Goal: Information Seeking & Learning: Learn about a topic

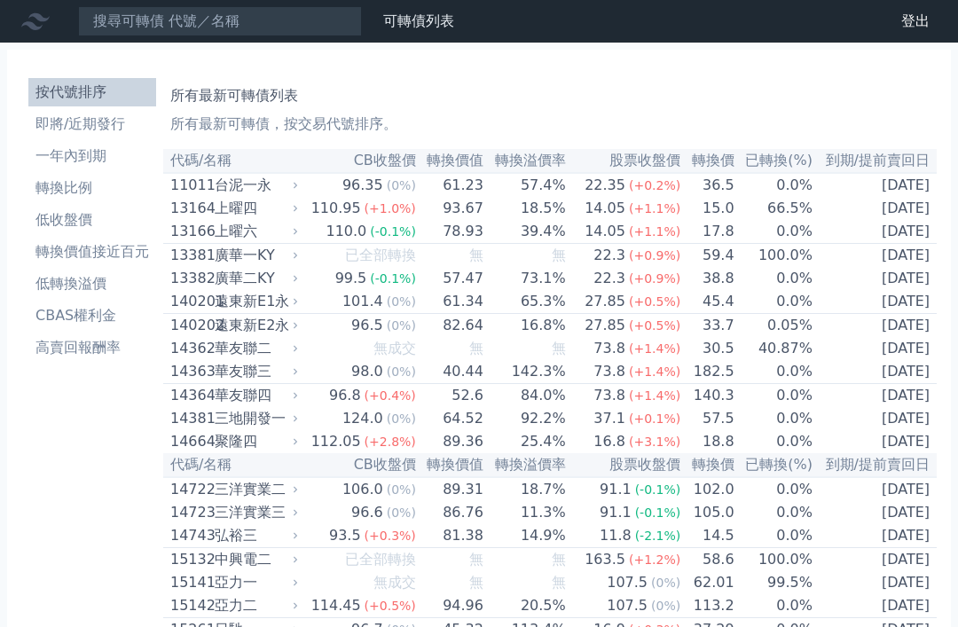
click at [94, 124] on li "即將/近期發行" at bounding box center [92, 124] width 128 height 21
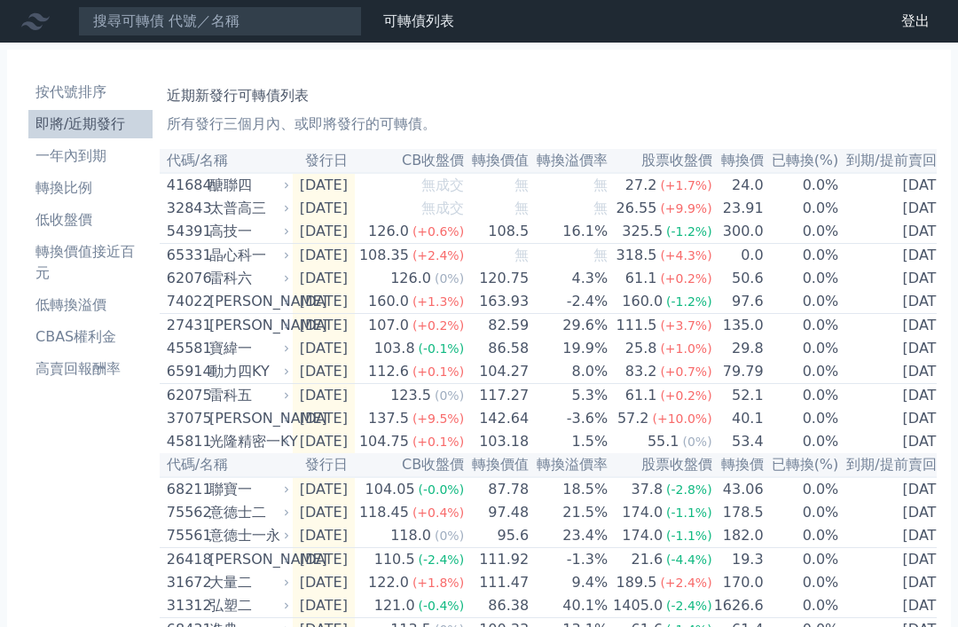
click at [80, 168] on link "一年內到期" at bounding box center [90, 156] width 124 height 28
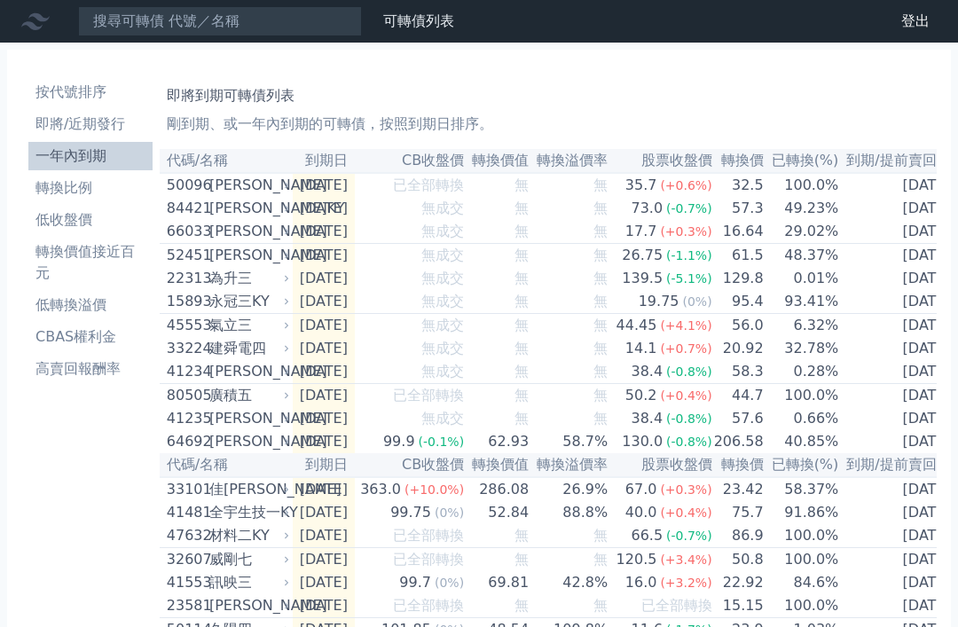
click at [85, 152] on li "一年內到期" at bounding box center [90, 155] width 124 height 21
click at [86, 192] on li "轉換比例" at bounding box center [90, 187] width 124 height 21
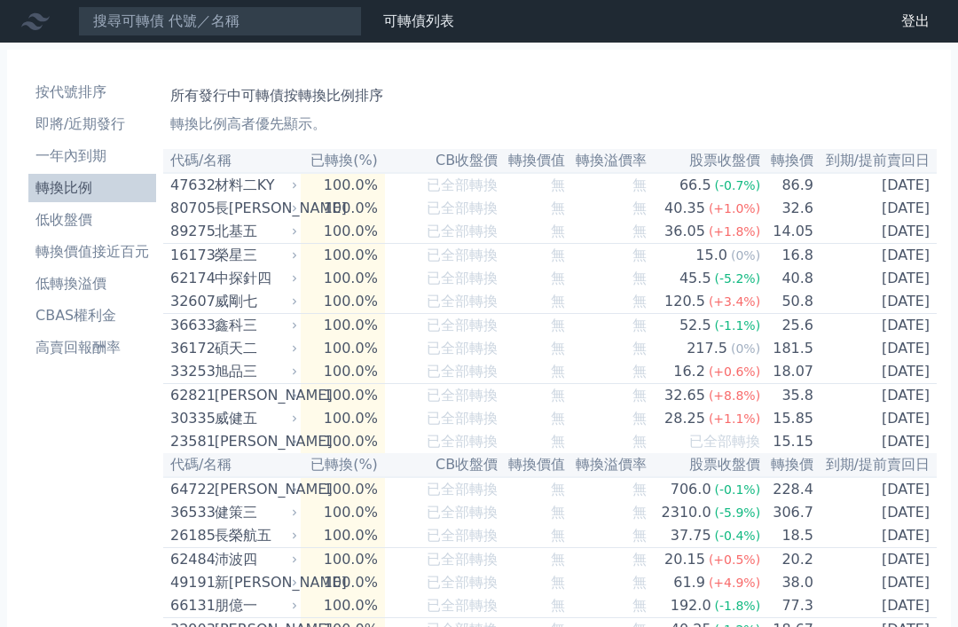
click at [69, 191] on li "轉換比例" at bounding box center [92, 187] width 128 height 21
click at [71, 206] on link "低收盤價" at bounding box center [92, 220] width 128 height 28
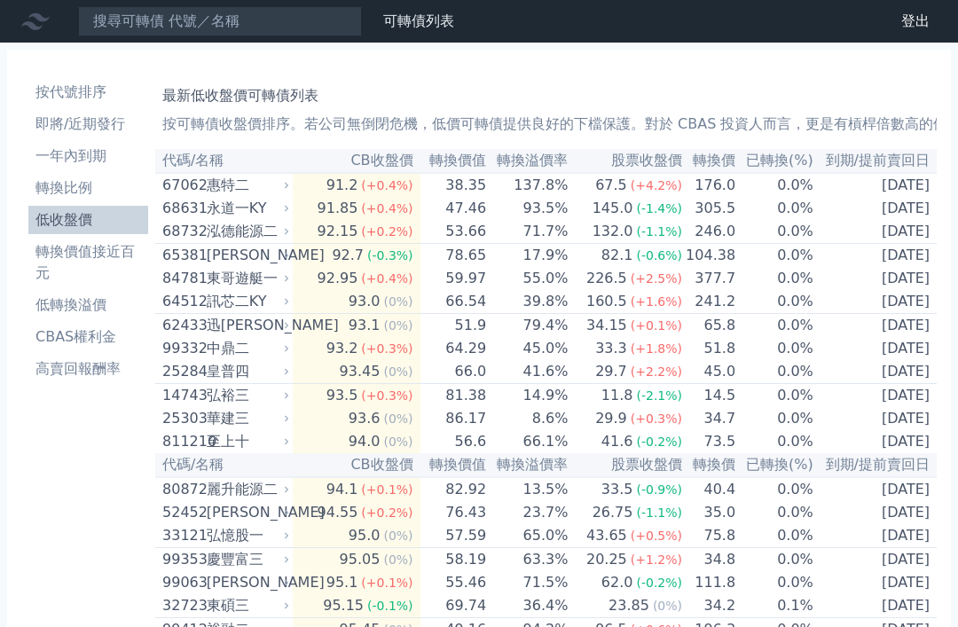
click at [75, 217] on li "低收盤價" at bounding box center [88, 219] width 120 height 21
click at [73, 232] on link "低收盤價" at bounding box center [88, 220] width 120 height 28
click at [87, 258] on li "轉換價值接近百元" at bounding box center [88, 262] width 120 height 43
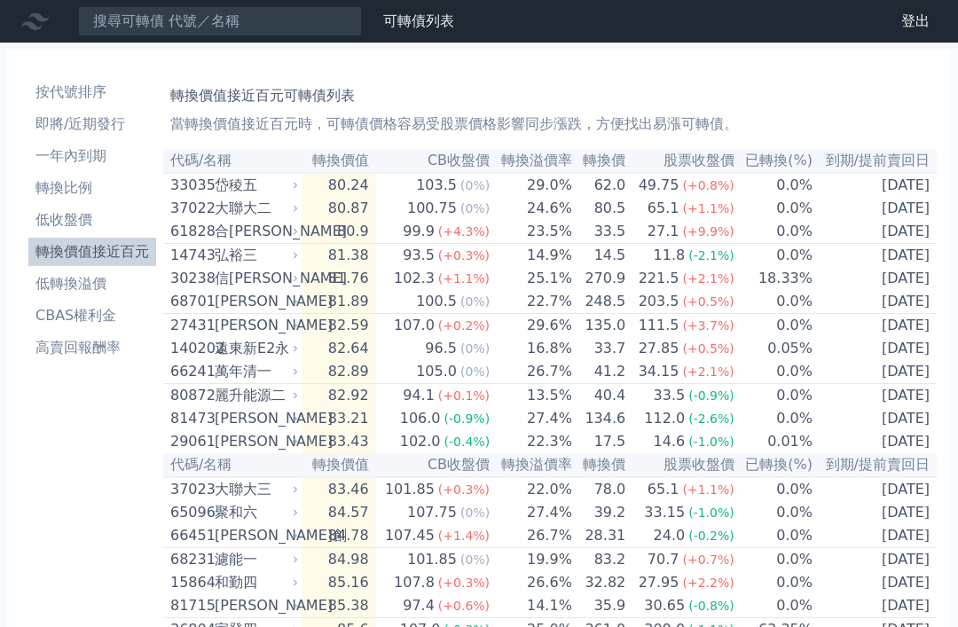
click at [92, 258] on li "轉換價值接近百元" at bounding box center [92, 251] width 128 height 21
click at [87, 281] on li "低轉換溢價" at bounding box center [92, 283] width 128 height 21
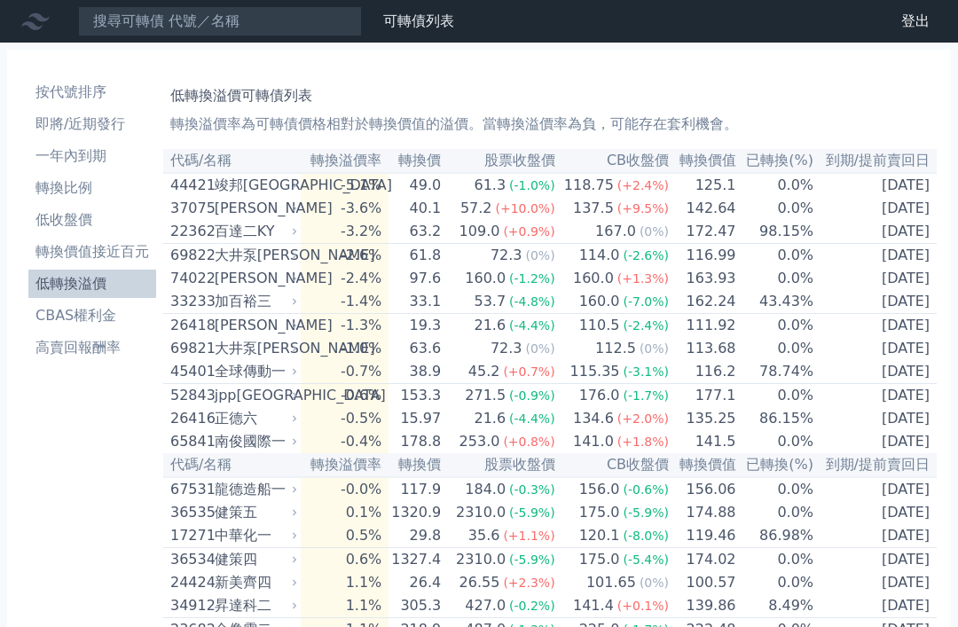
click at [73, 358] on link "高賣回報酬率" at bounding box center [92, 348] width 128 height 28
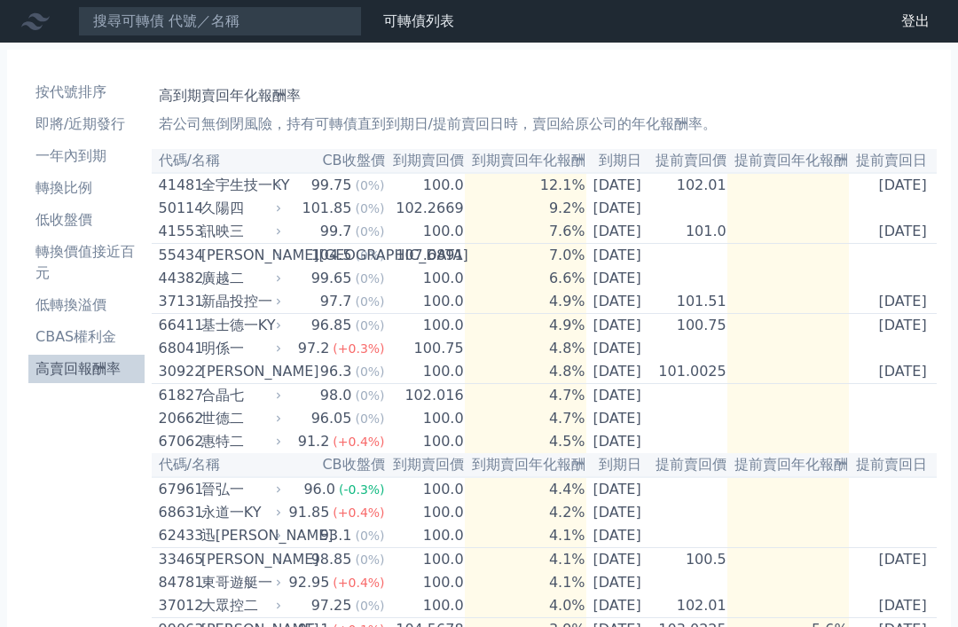
click at [102, 362] on li "高賣回報酬率" at bounding box center [86, 368] width 116 height 21
click at [87, 135] on link "即將/近期發行" at bounding box center [86, 124] width 116 height 28
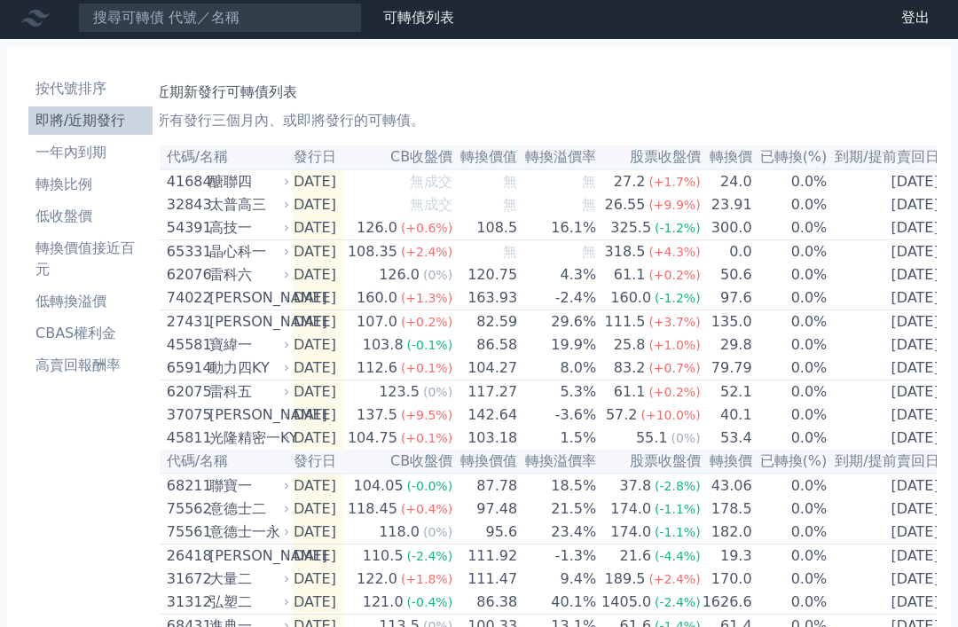
scroll to position [4, 0]
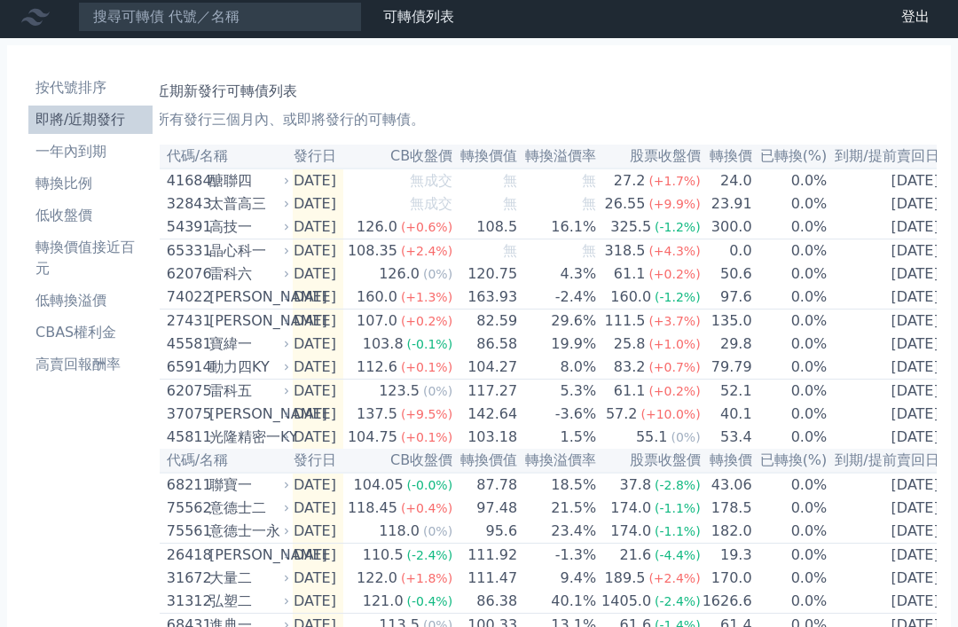
click at [55, 301] on li "低轉換溢價" at bounding box center [90, 300] width 124 height 21
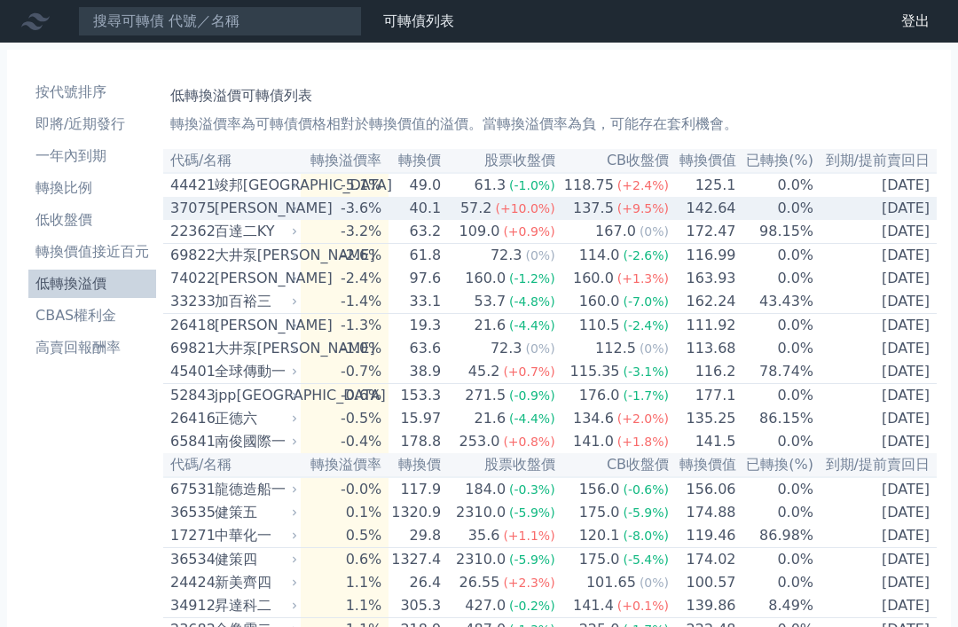
click at [289, 208] on div "[PERSON_NAME]" at bounding box center [254, 208] width 79 height 21
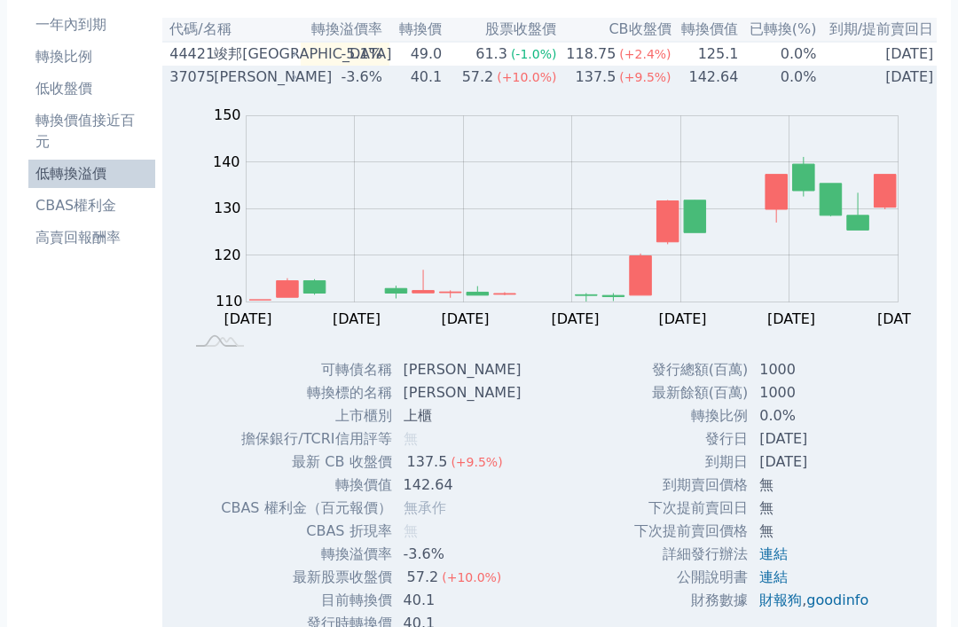
scroll to position [140, 0]
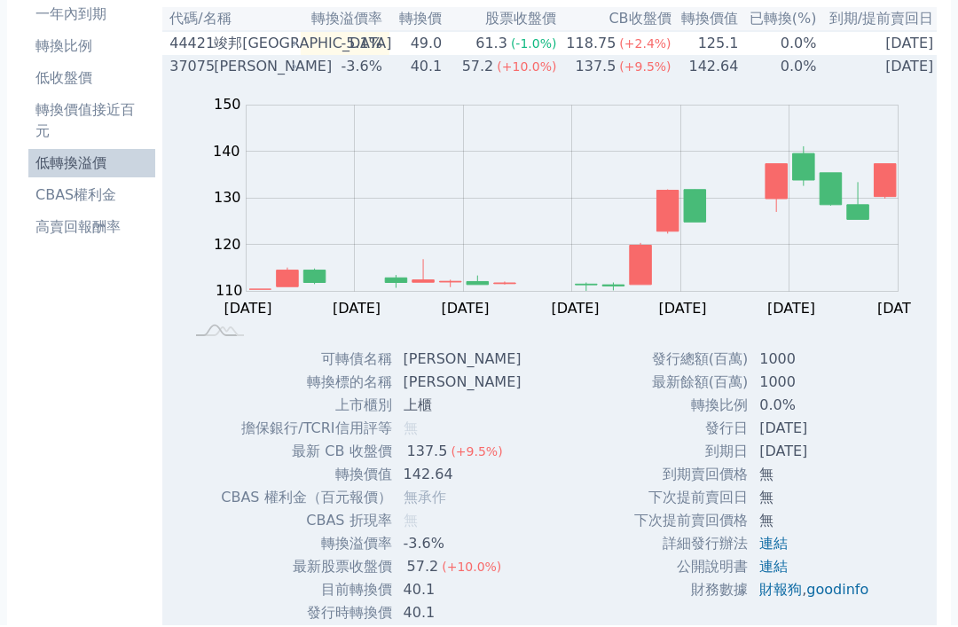
click at [296, 69] on icon at bounding box center [294, 68] width 11 height 11
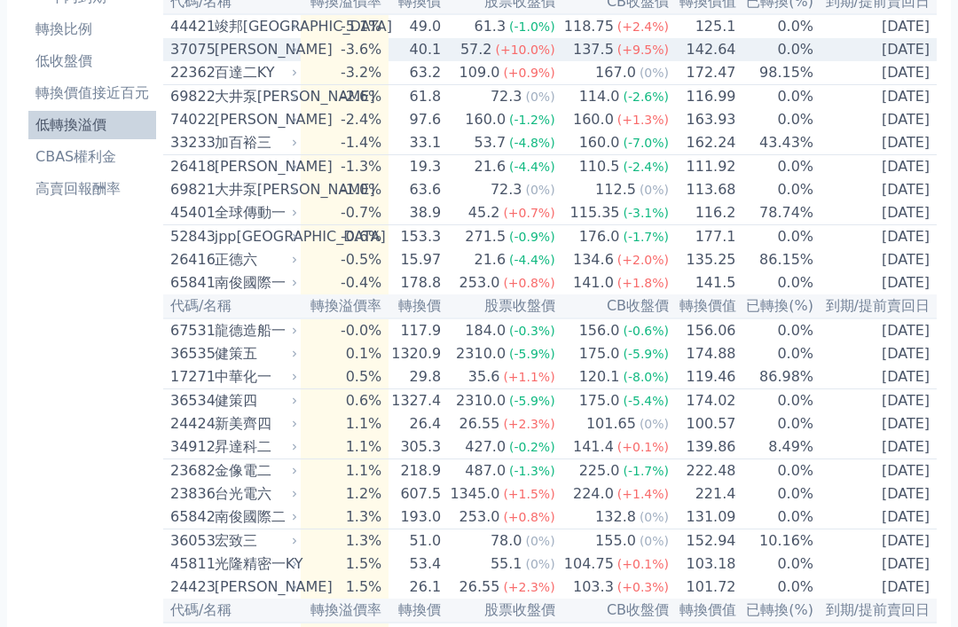
scroll to position [0, 0]
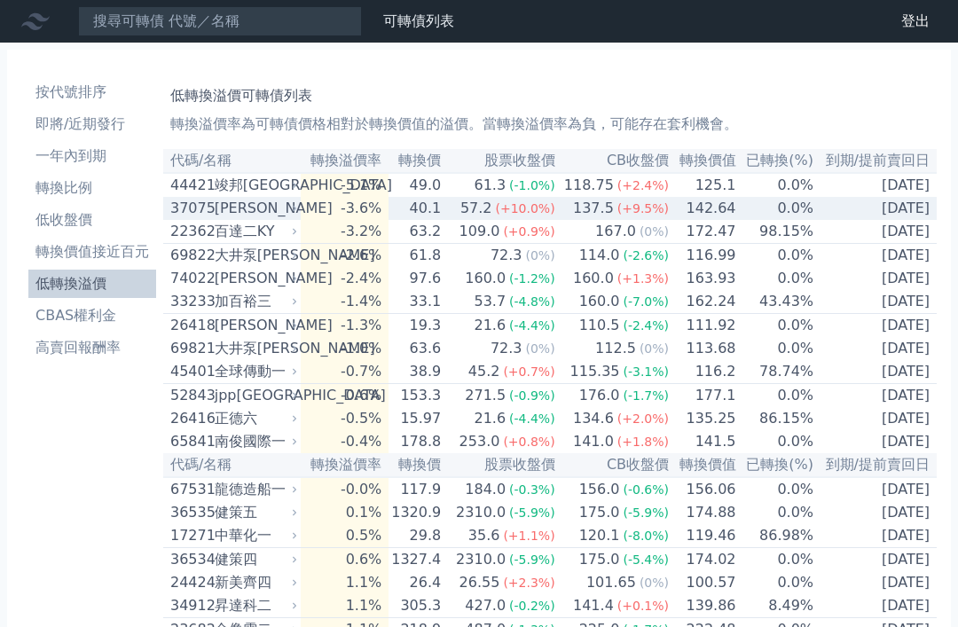
click at [292, 208] on div "[PERSON_NAME]" at bounding box center [254, 208] width 79 height 21
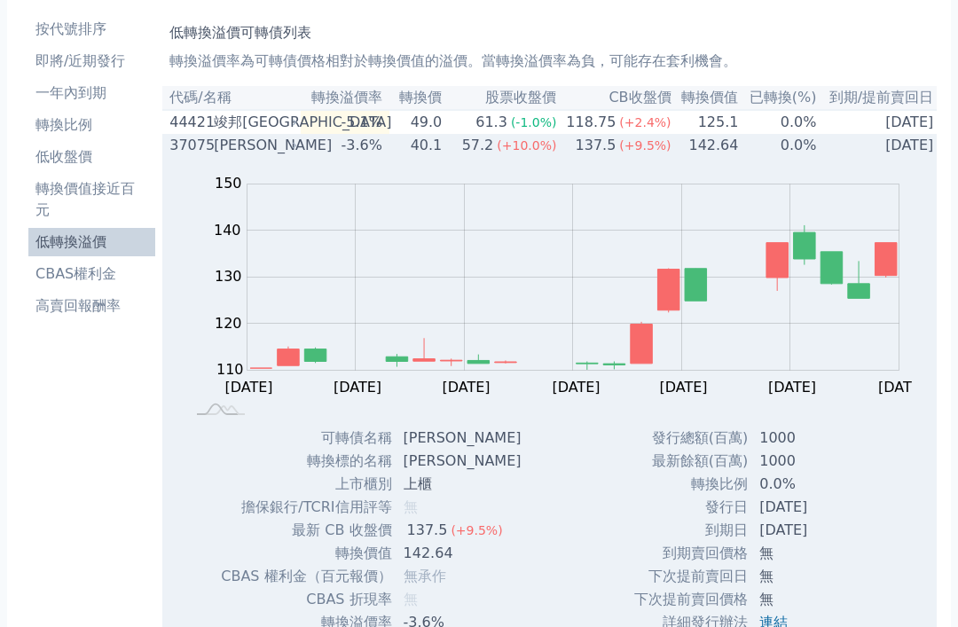
scroll to position [63, 0]
click at [216, 413] on rect at bounding box center [221, 410] width 59 height 19
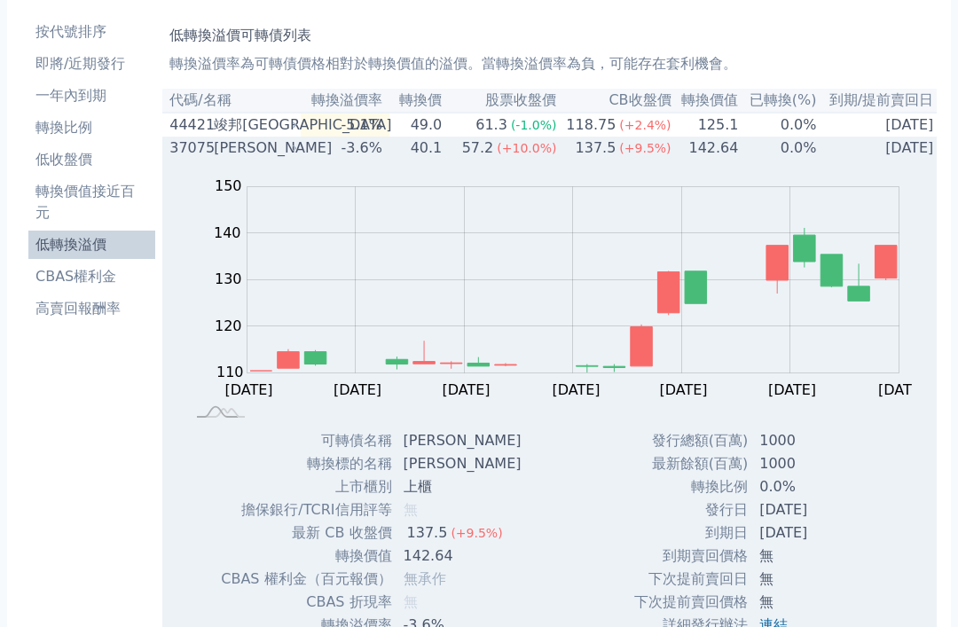
scroll to position [0, 0]
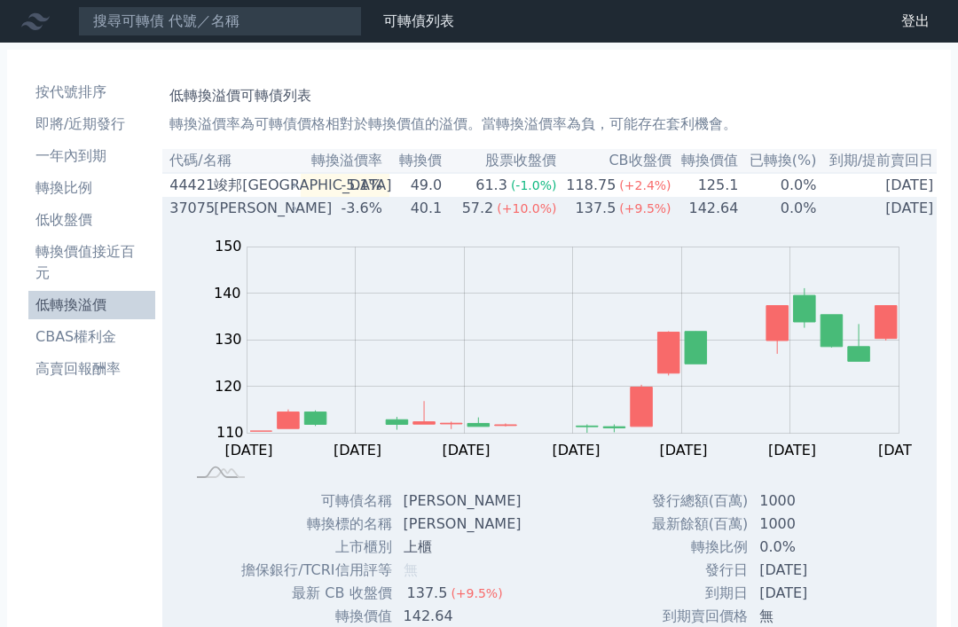
click at [296, 214] on icon at bounding box center [294, 208] width 11 height 11
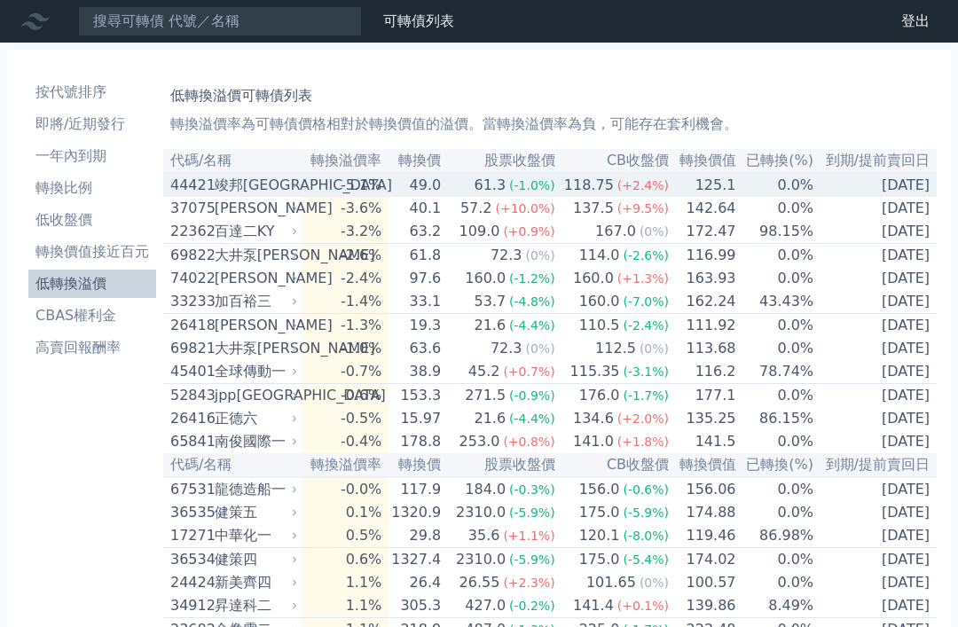
click at [925, 177] on td "[DATE]" at bounding box center [875, 185] width 122 height 24
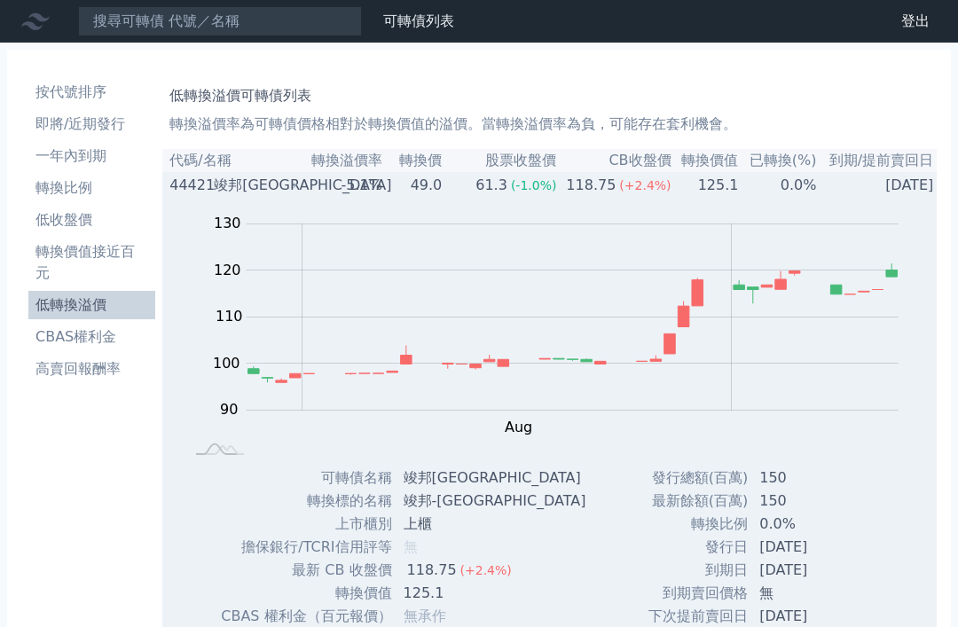
click at [299, 185] on icon at bounding box center [294, 185] width 11 height 11
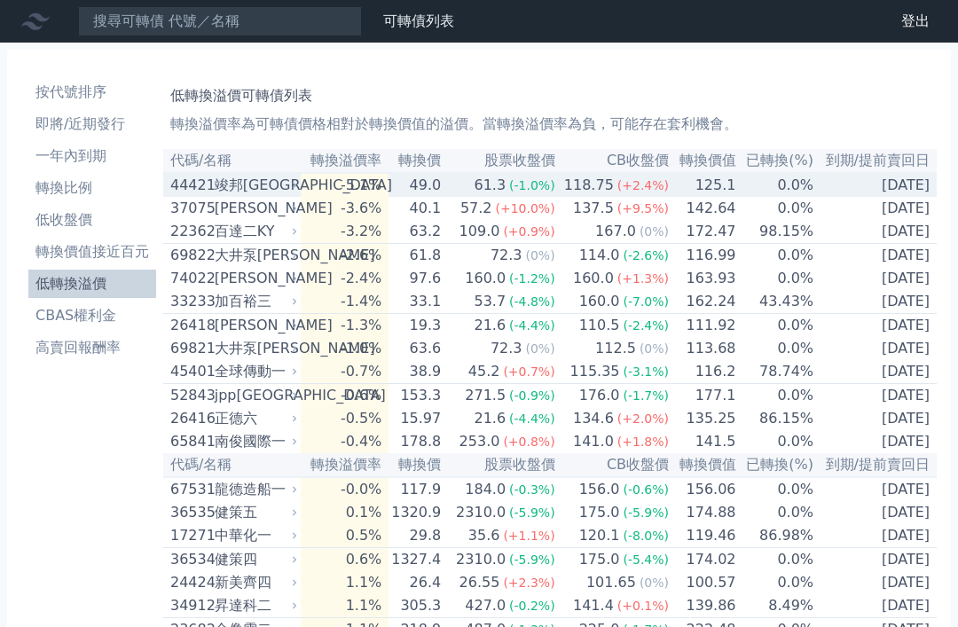
click at [283, 192] on div "竣邦[GEOGRAPHIC_DATA]" at bounding box center [254, 185] width 79 height 21
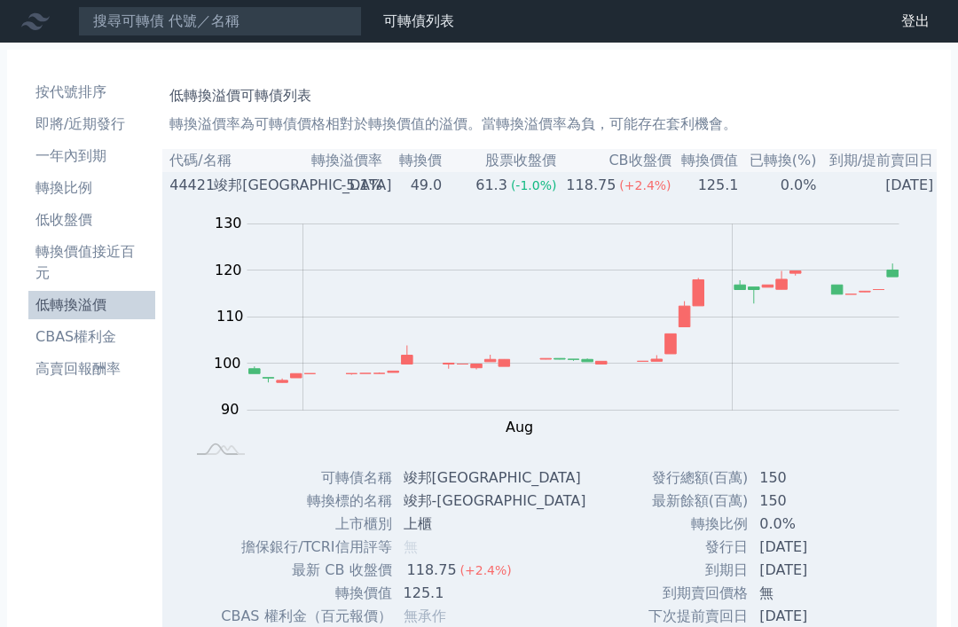
click at [278, 184] on div "竣邦[GEOGRAPHIC_DATA]" at bounding box center [254, 185] width 80 height 21
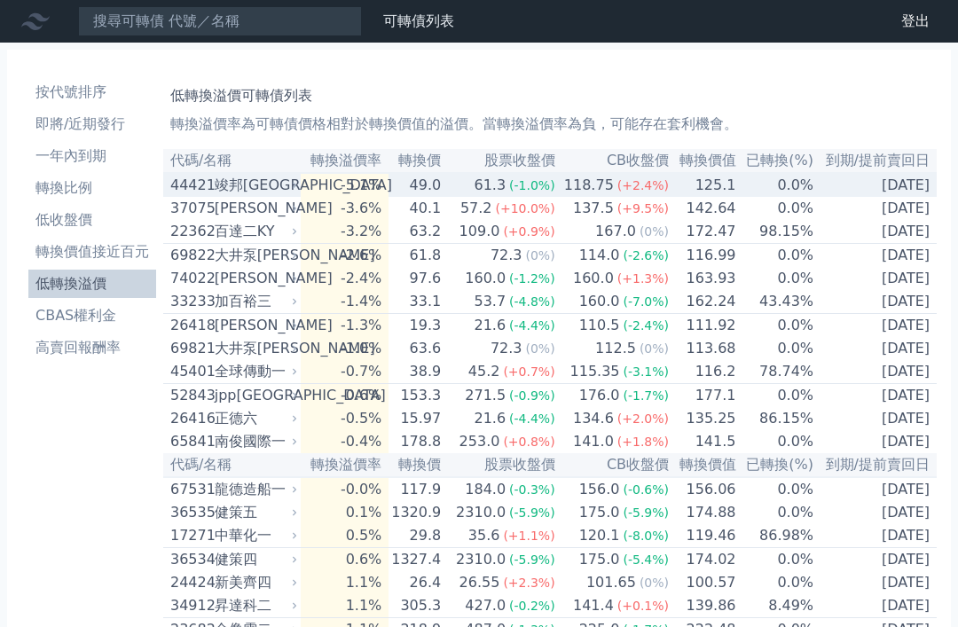
click at [282, 194] on div "竣邦[GEOGRAPHIC_DATA]" at bounding box center [254, 185] width 79 height 21
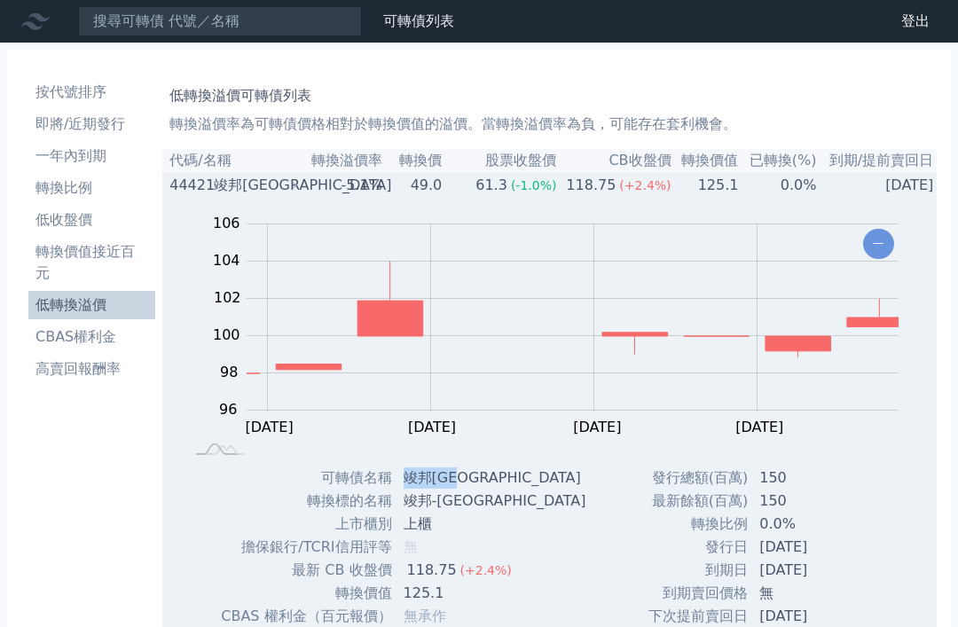
copy td "竣邦[GEOGRAPHIC_DATA]"
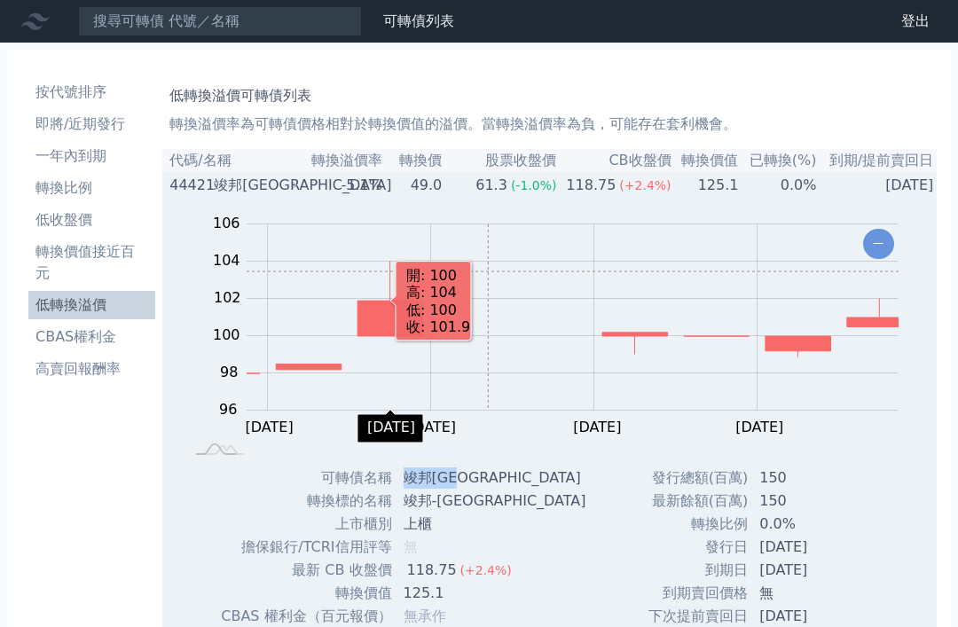
click at [248, 187] on div "竣邦[GEOGRAPHIC_DATA]" at bounding box center [254, 185] width 80 height 21
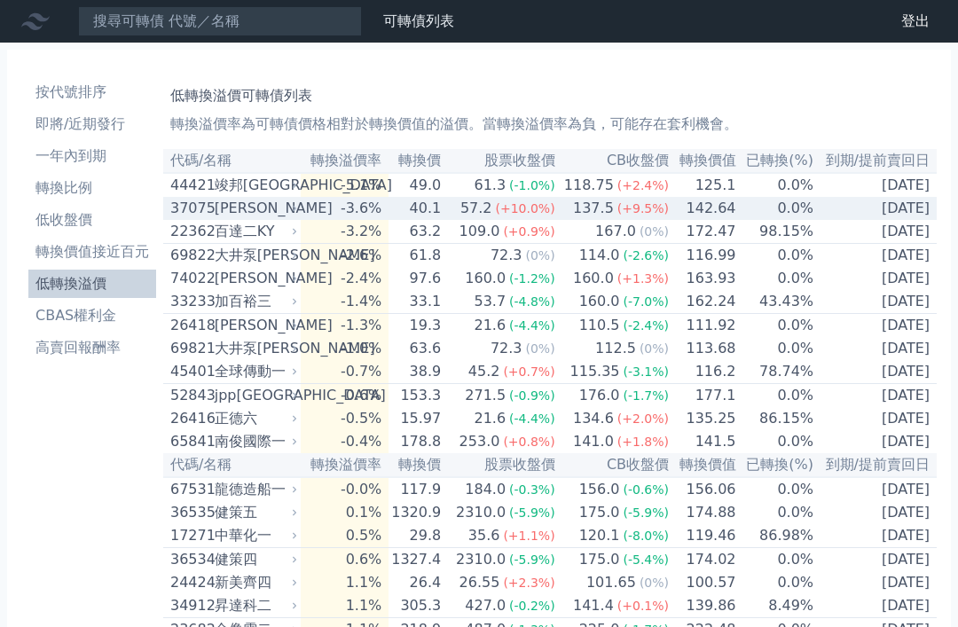
click at [252, 212] on div "[PERSON_NAME]" at bounding box center [254, 208] width 79 height 21
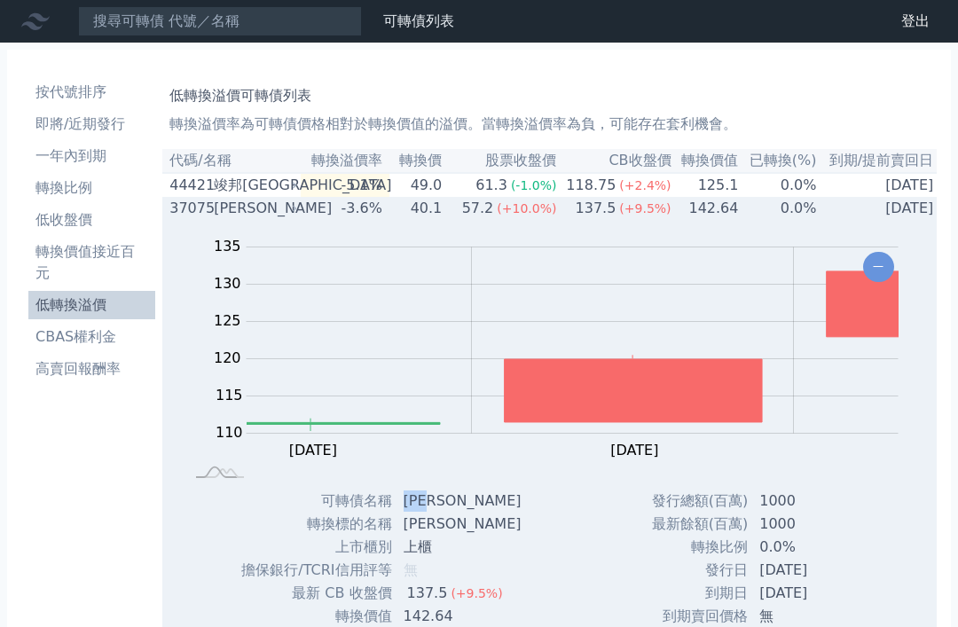
copy td "[PERSON_NAME]"
click at [261, 218] on div "[PERSON_NAME]" at bounding box center [254, 208] width 80 height 21
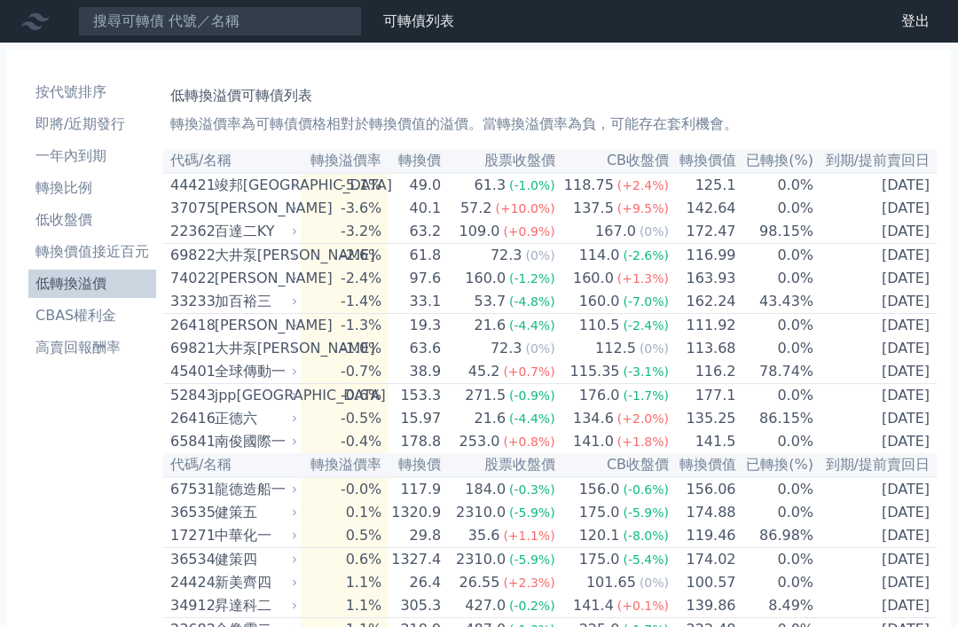
click at [104, 261] on li "轉換價值接近百元" at bounding box center [92, 251] width 128 height 21
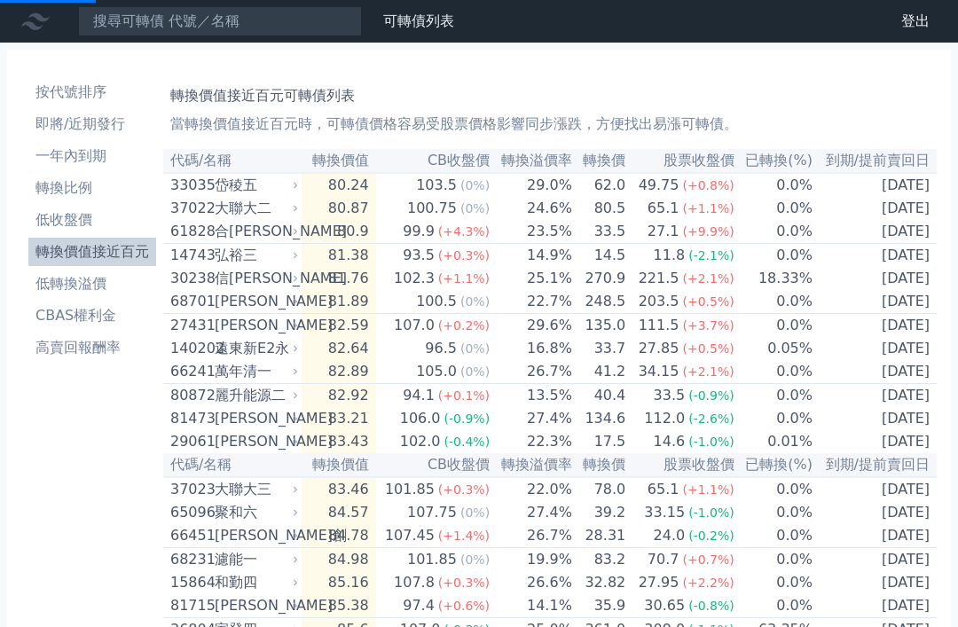
click at [117, 260] on li "轉換價值接近百元" at bounding box center [92, 251] width 128 height 21
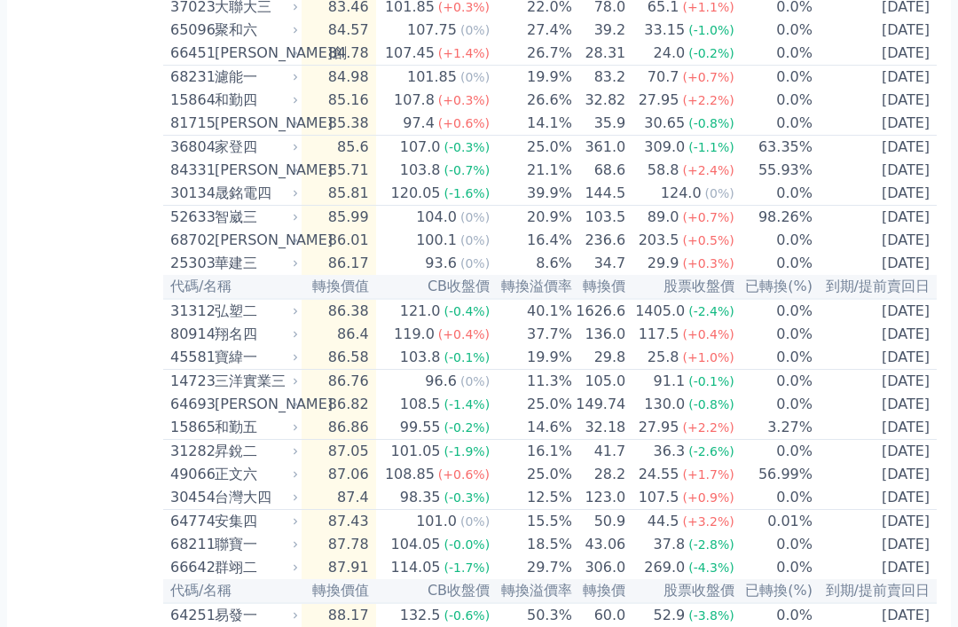
scroll to position [482, 0]
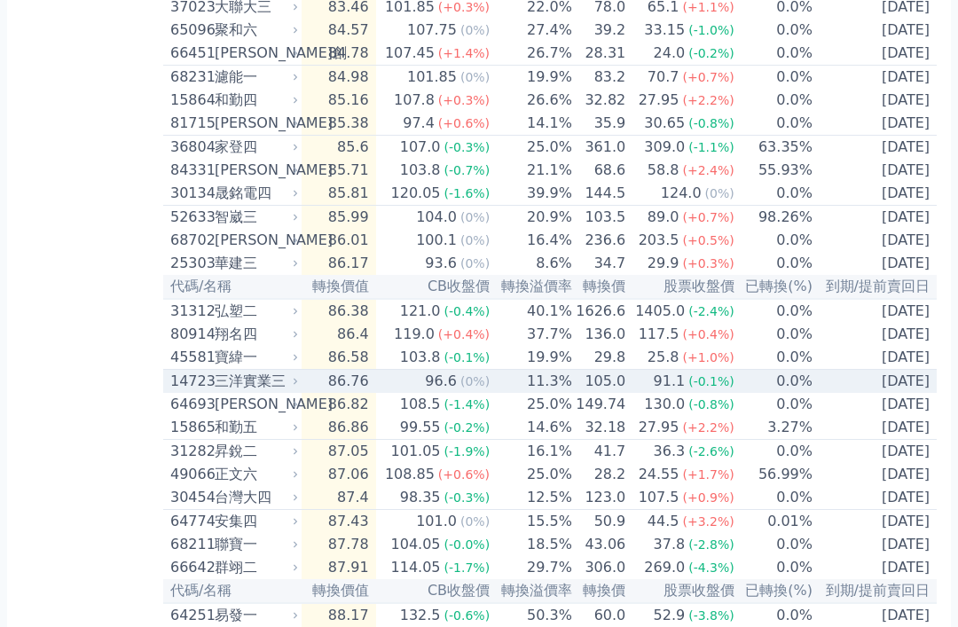
click at [459, 393] on div "96.6" at bounding box center [440, 382] width 39 height 21
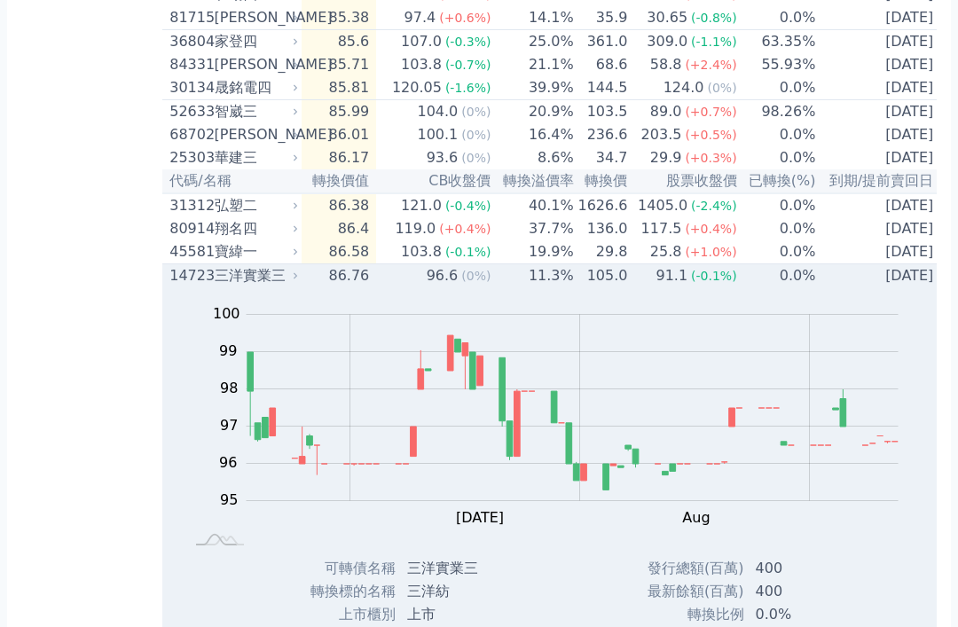
scroll to position [582, 0]
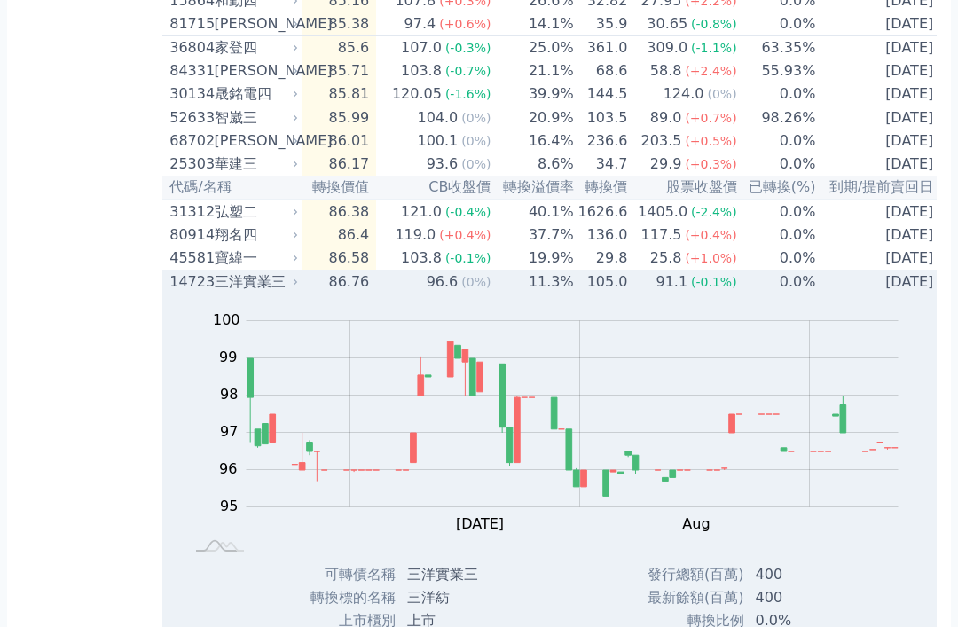
click at [482, 360] on div "Zoom Out 100 93 94 95 96 97 98 99 100 101 L Jun [DATE] Aug Sep Oct 開: 96.2 高: 9…" at bounding box center [551, 429] width 778 height 270
click at [278, 293] on div "三洋實業三" at bounding box center [255, 281] width 81 height 21
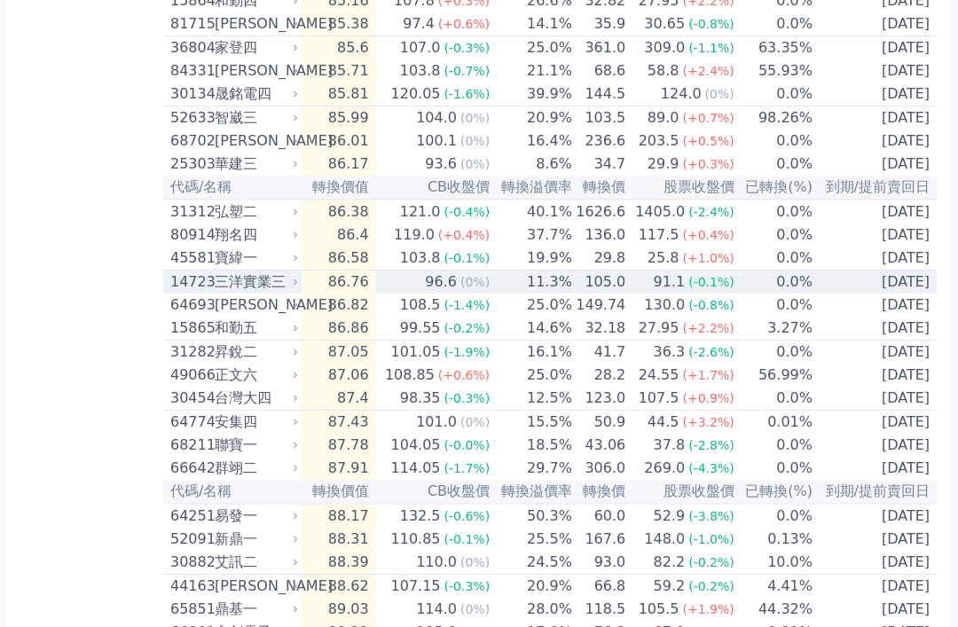
click at [296, 287] on icon at bounding box center [295, 282] width 11 height 11
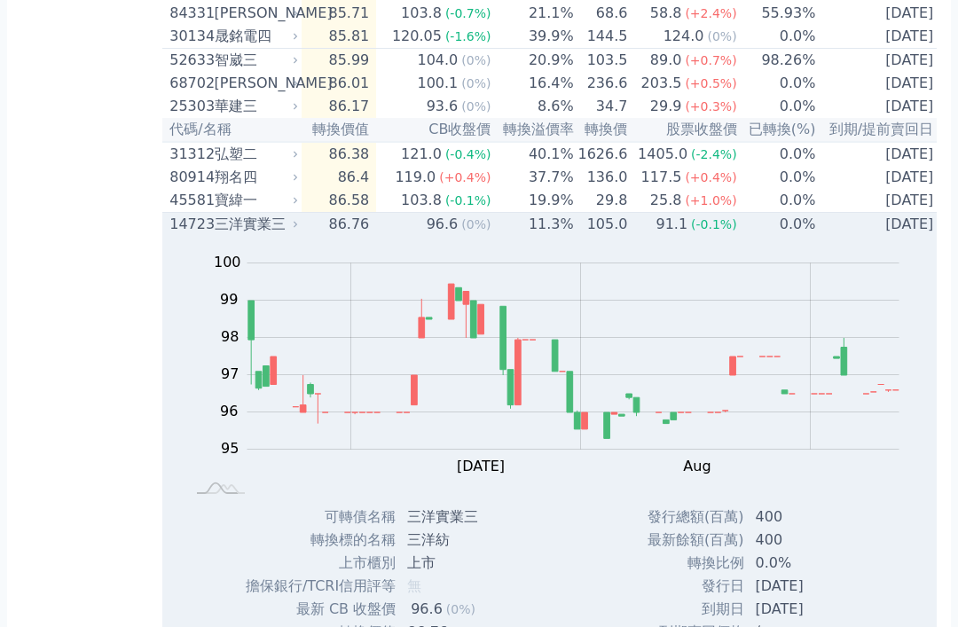
scroll to position [641, 0]
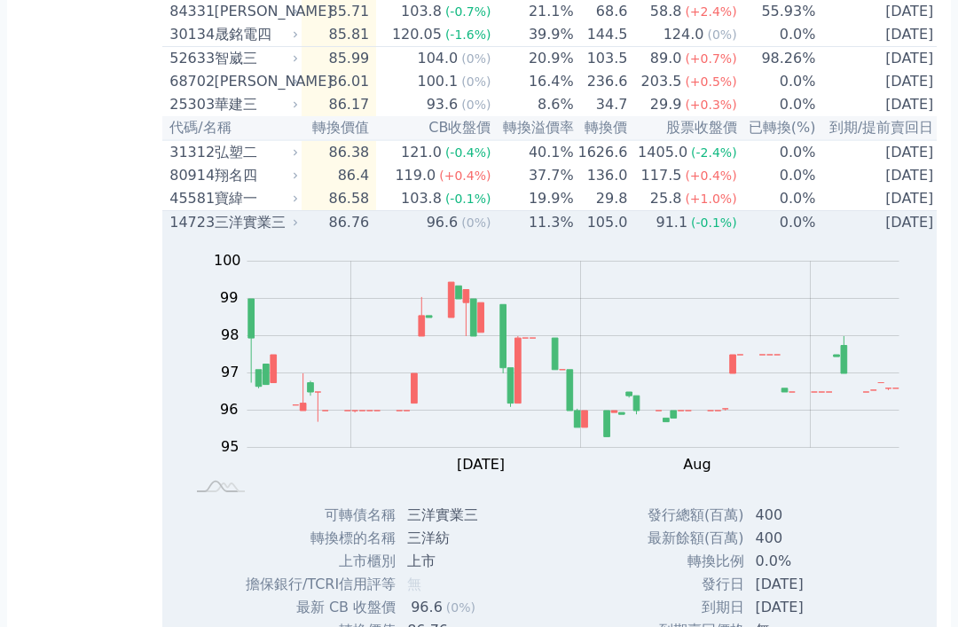
click at [309, 235] on td "86.76" at bounding box center [339, 223] width 75 height 24
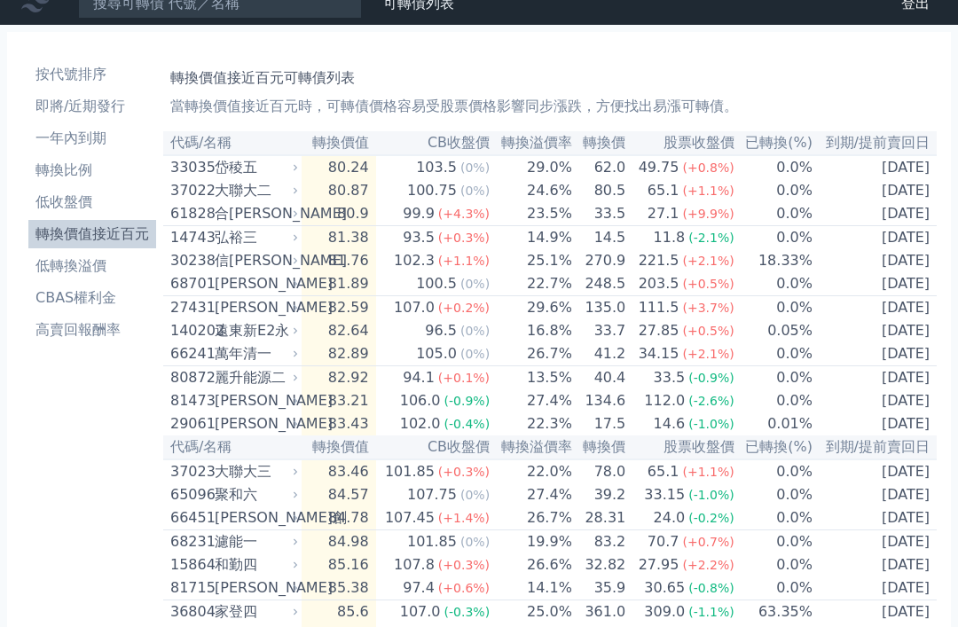
scroll to position [0, 0]
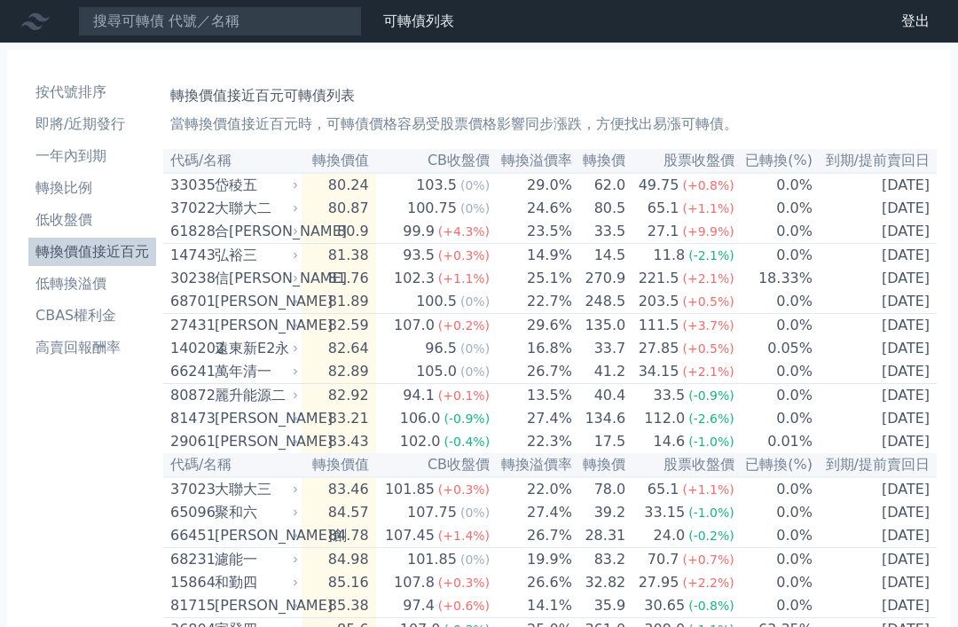
click at [470, 165] on th "CB收盤價" at bounding box center [433, 161] width 114 height 24
click at [465, 163] on th "CB收盤價" at bounding box center [433, 161] width 114 height 24
click at [79, 222] on li "低收盤價" at bounding box center [92, 219] width 128 height 21
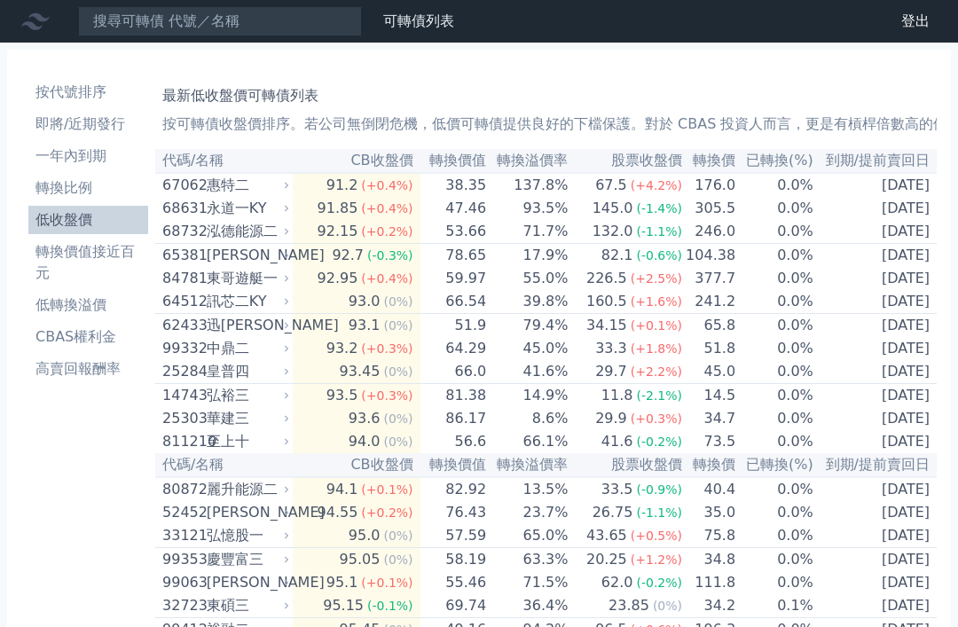
click at [85, 164] on li "一年內到期" at bounding box center [88, 155] width 120 height 21
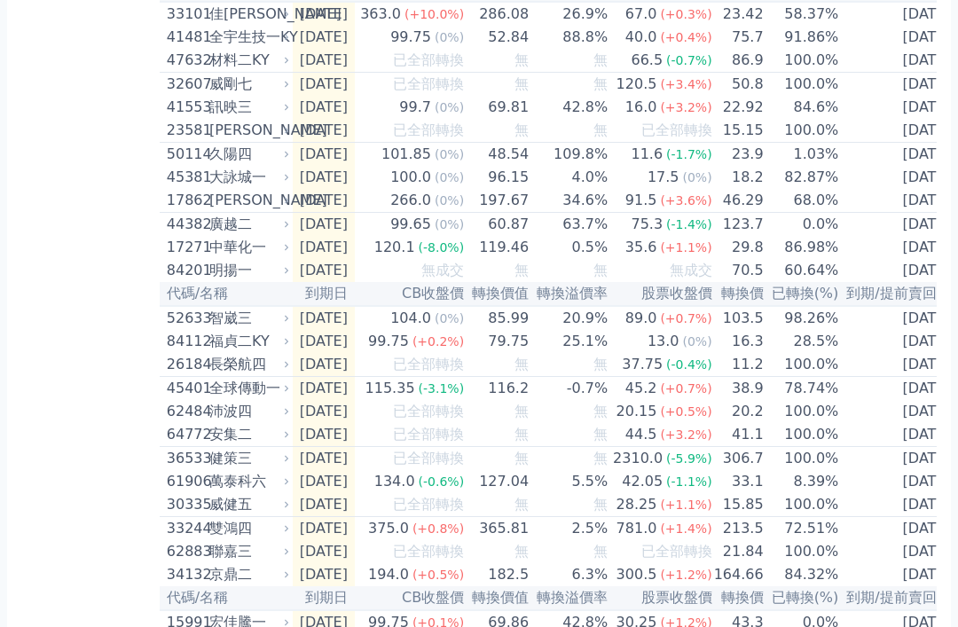
scroll to position [481, 0]
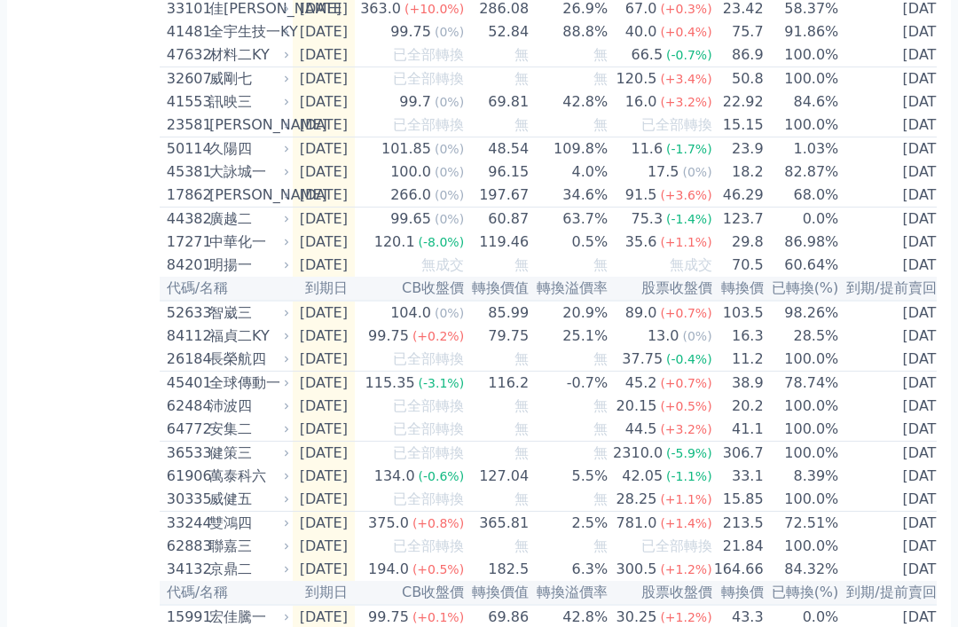
click at [491, 488] on td "127.04" at bounding box center [497, 476] width 65 height 23
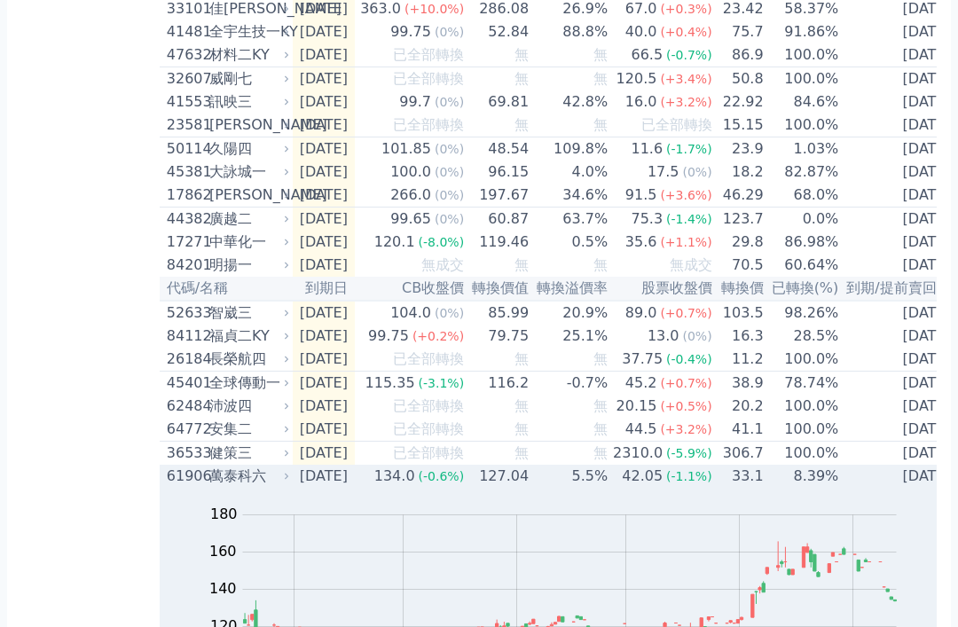
click at [465, 483] on span "(-0.6%)" at bounding box center [442, 476] width 46 height 14
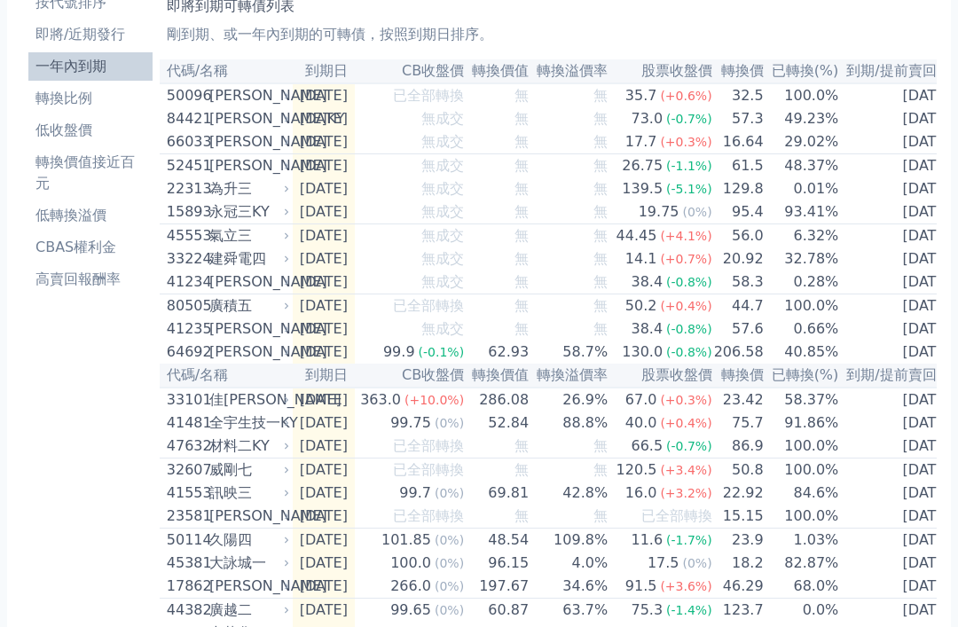
scroll to position [89, 0]
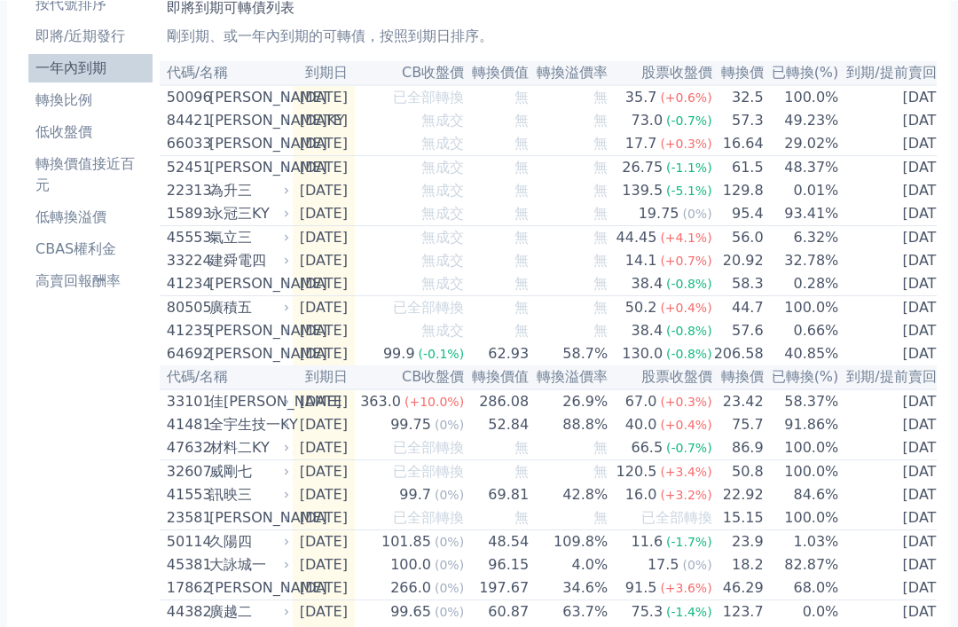
click at [177, 412] on div "33101" at bounding box center [186, 400] width 38 height 21
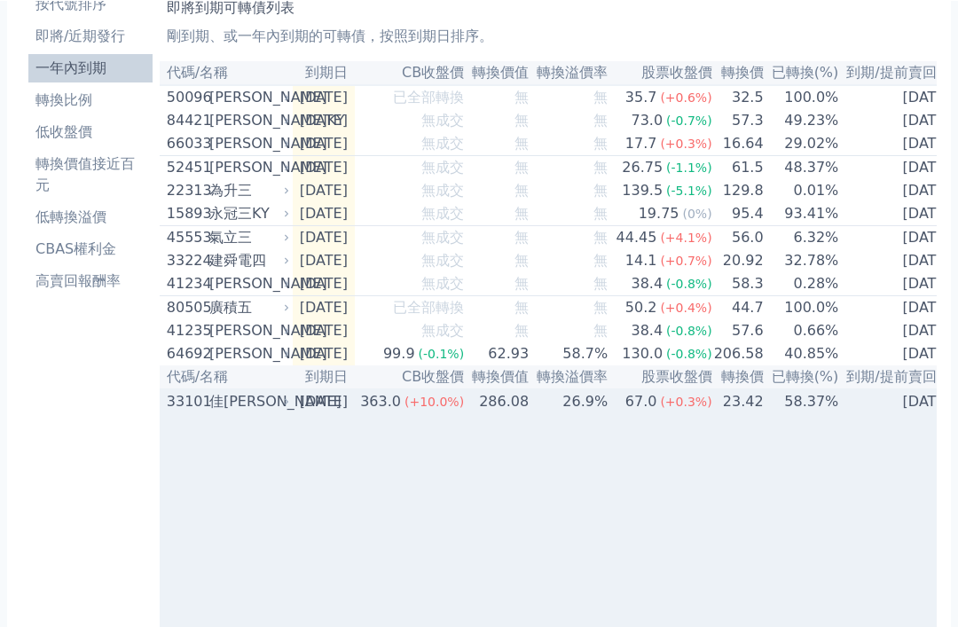
scroll to position [88, 0]
click at [248, 412] on div "佳[PERSON_NAME]" at bounding box center [247, 401] width 76 height 21
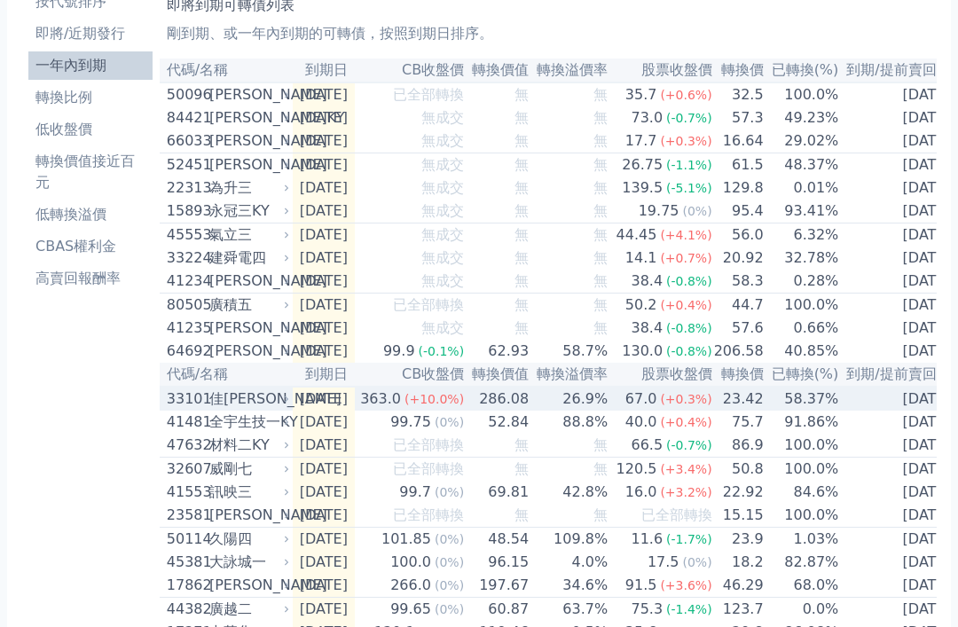
scroll to position [91, 0]
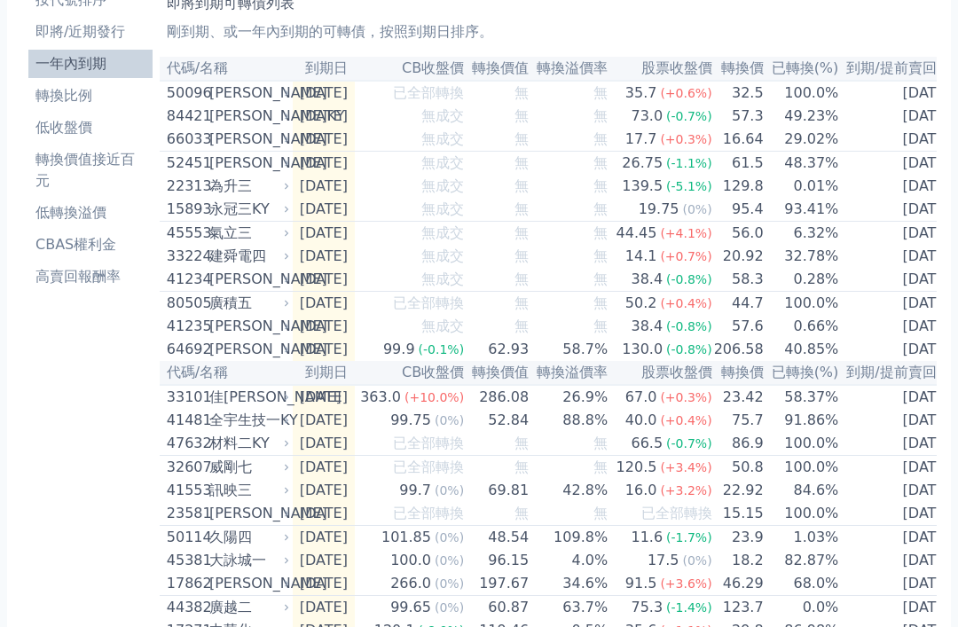
click at [98, 208] on li "低轉換溢價" at bounding box center [90, 213] width 124 height 21
